Goal: Task Accomplishment & Management: Complete application form

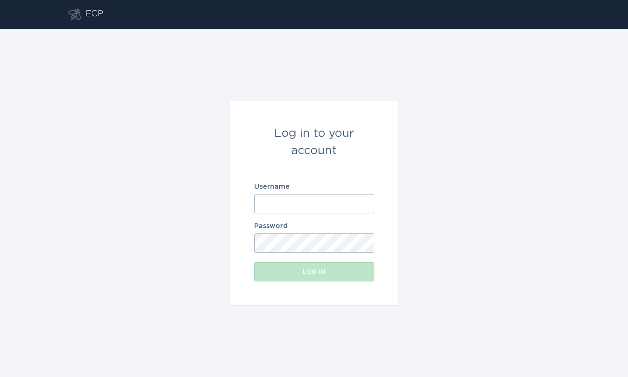
click at [319, 196] on input "Username" at bounding box center [314, 203] width 120 height 19
click at [0, 377] on com-1password-button at bounding box center [0, 377] width 0 height 0
type input "[EMAIL_ADDRESS][DOMAIN_NAME]"
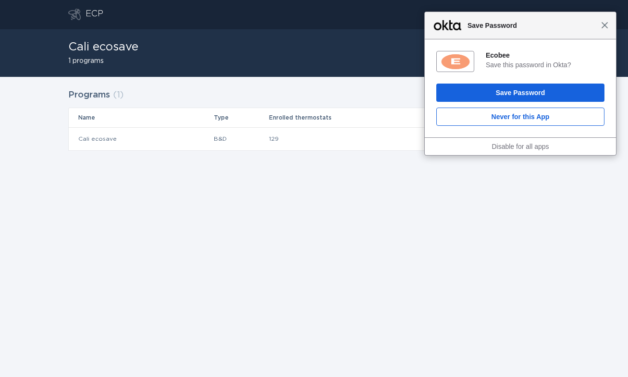
click at [605, 26] on span "Close" at bounding box center [604, 25] width 7 height 7
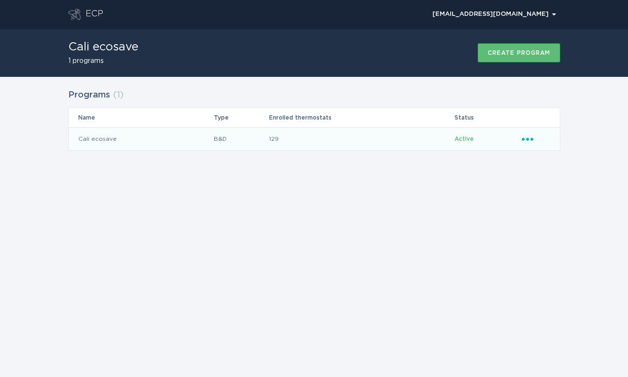
click at [144, 137] on td "Cali ecosave" at bounding box center [141, 138] width 145 height 23
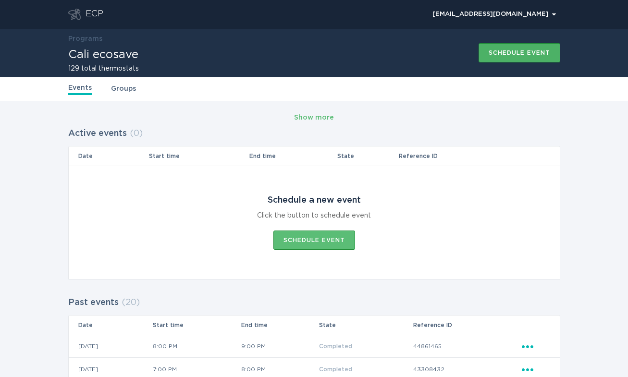
click at [519, 45] on button "Schedule event" at bounding box center [520, 52] width 82 height 19
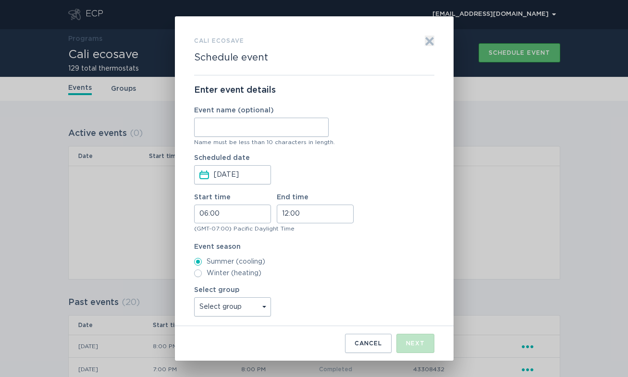
click at [265, 130] on input "Event name (optional)" at bounding box center [261, 127] width 135 height 19
type input "Test even"
type input "9.26 Event"
click at [219, 178] on input "[DATE]" at bounding box center [242, 175] width 56 height 18
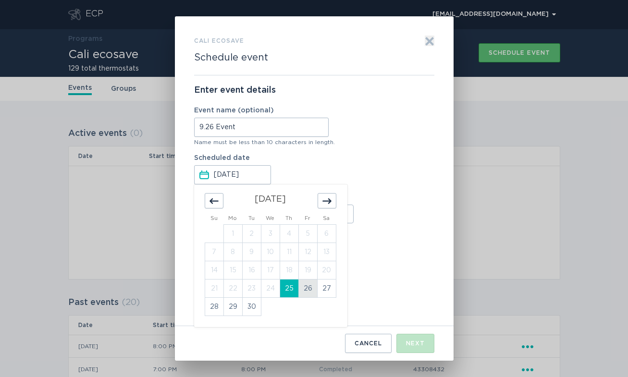
click at [309, 293] on td "26" at bounding box center [307, 289] width 19 height 18
type input "[DATE]"
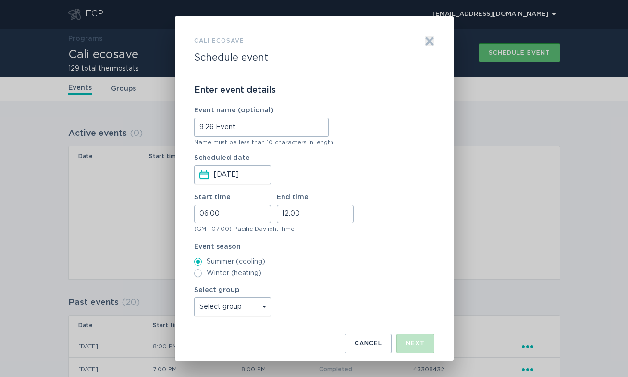
click at [205, 211] on input "06:00" at bounding box center [232, 214] width 77 height 19
click at [206, 283] on li "16" at bounding box center [208, 284] width 26 height 12
type input "16:00"
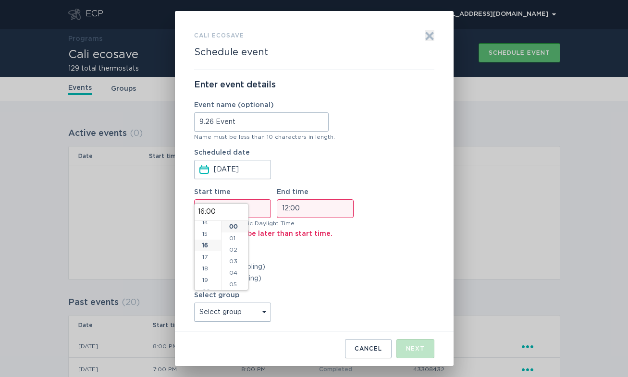
scroll to position [185, 0]
click at [283, 205] on input "12:00" at bounding box center [315, 208] width 77 height 19
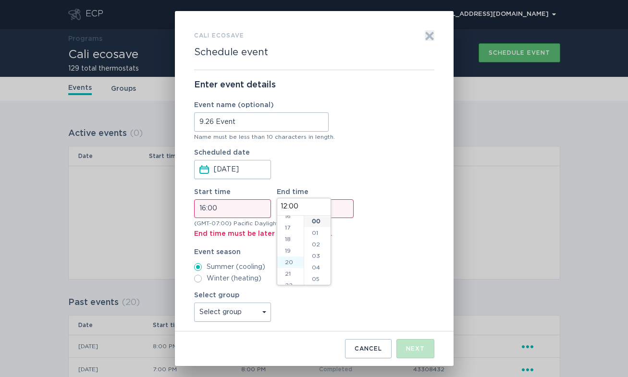
click at [289, 261] on li "20" at bounding box center [290, 263] width 26 height 12
type input "20:00"
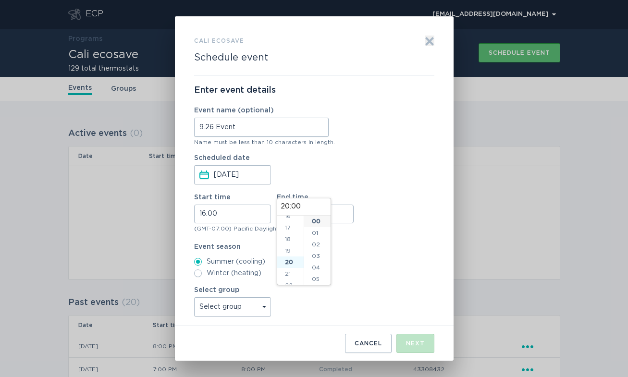
scroll to position [208, 0]
click at [385, 235] on div "Enter event details Event name (optional) 9.26 Event Name must be less than 10 …" at bounding box center [314, 200] width 240 height 251
click at [259, 309] on select "Select group SLAP_SDG1 SLAP_SCNW SLAP_SCHD SLAP_SCEW SLAP_SCEN SLAP_SCEC SLAP_P…" at bounding box center [232, 306] width 77 height 19
select select "e995f800008e47ccb7b2cc1318fe8738"
click at [194, 297] on select "Select group SLAP_SDG1 SLAP_SCNW SLAP_SCHD SLAP_SCEW SLAP_SCEN SLAP_SCEC SLAP_P…" at bounding box center [232, 306] width 77 height 19
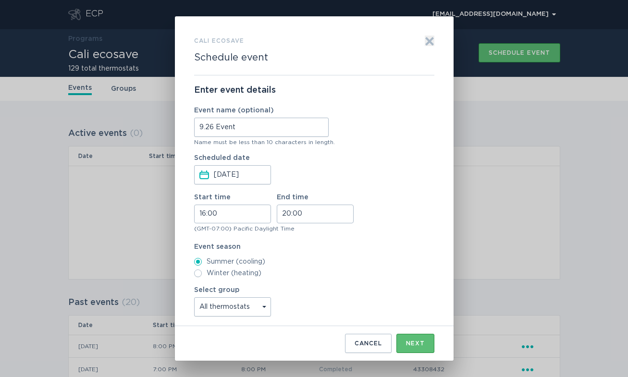
click at [407, 251] on div "Event season Summer (cooling) Winter (heating)" at bounding box center [314, 261] width 240 height 34
click at [419, 343] on div "Next" at bounding box center [415, 344] width 19 height 6
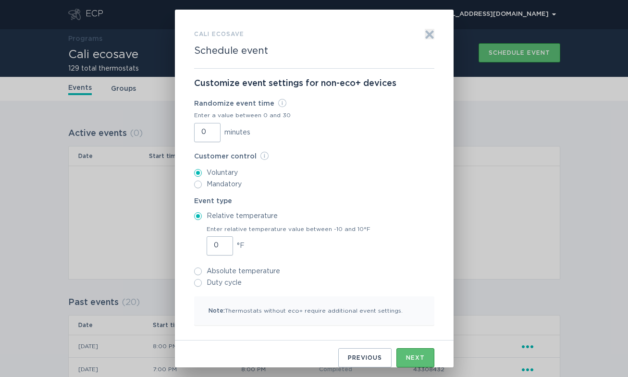
drag, startPoint x: 218, startPoint y: 246, endPoint x: 195, endPoint y: 246, distance: 22.6
click at [197, 246] on div "Enter relative temperature value between -10 and 10°F 0 °F" at bounding box center [314, 240] width 240 height 32
type input "4"
click at [328, 247] on div "4 °F" at bounding box center [289, 245] width 164 height 19
click at [233, 247] on input "4" at bounding box center [220, 245] width 26 height 19
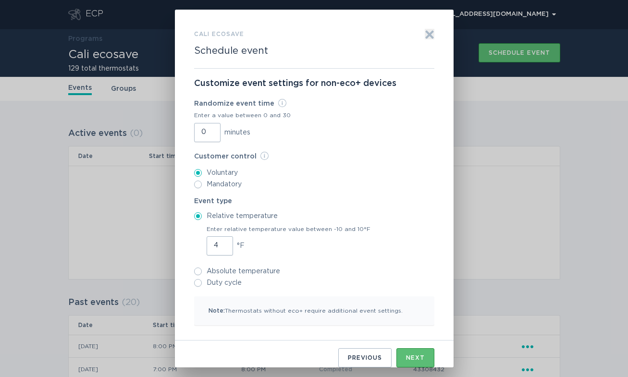
click at [377, 171] on label "Voluntary" at bounding box center [314, 173] width 240 height 8
click at [202, 171] on input "Voluntary" at bounding box center [198, 173] width 8 height 8
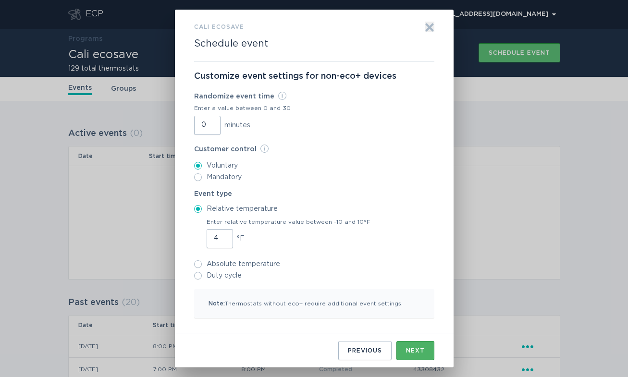
click at [414, 348] on div "Next" at bounding box center [415, 351] width 19 height 6
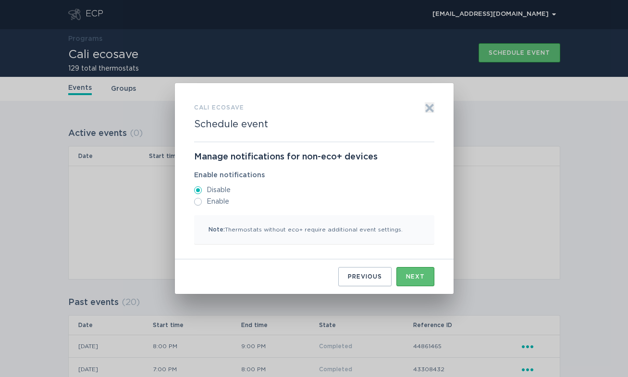
click at [193, 201] on div "Cali ecosave Schedule event Exit Manage notifications for non-eco+ devices Enab…" at bounding box center [314, 188] width 279 height 211
click at [198, 203] on input "Enable" at bounding box center [198, 202] width 8 height 8
radio input "true"
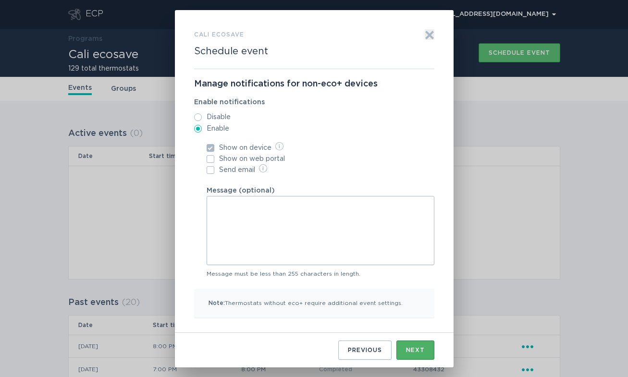
click at [423, 352] on div "Next" at bounding box center [415, 350] width 19 height 6
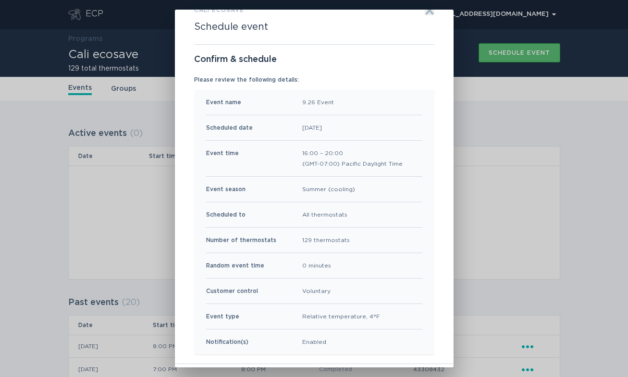
scroll to position [53, 0]
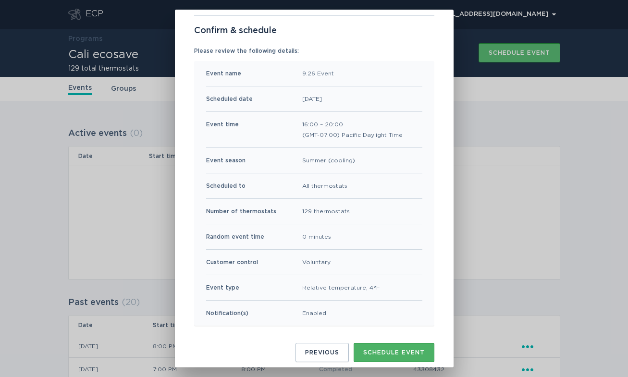
click at [406, 350] on div "Schedule event" at bounding box center [394, 353] width 62 height 6
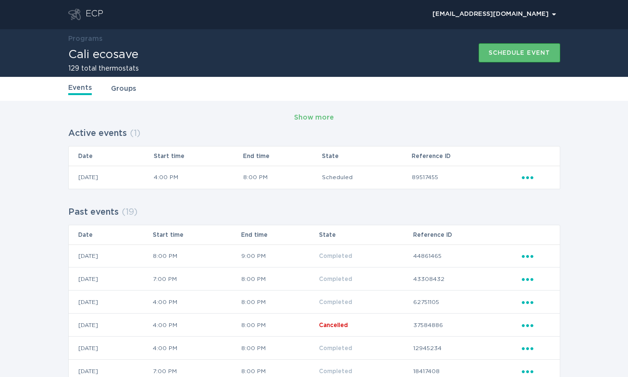
click at [533, 178] on icon "Ellipsis" at bounding box center [528, 176] width 13 height 8
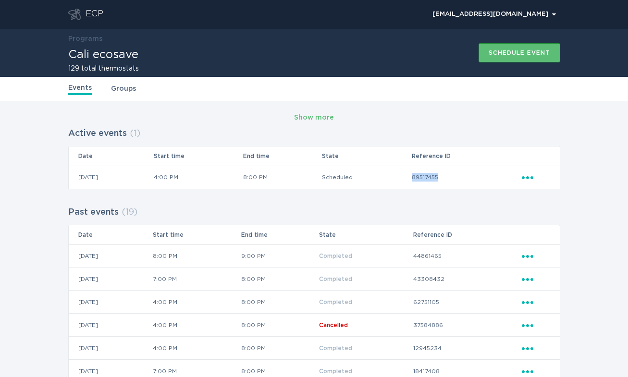
drag, startPoint x: 425, startPoint y: 176, endPoint x: 464, endPoint y: 176, distance: 39.4
click at [464, 176] on td "89517455" at bounding box center [466, 177] width 110 height 23
copy td "89517455"
click at [425, 113] on div "Show more" at bounding box center [314, 118] width 492 height 14
